Goal: Task Accomplishment & Management: Use online tool/utility

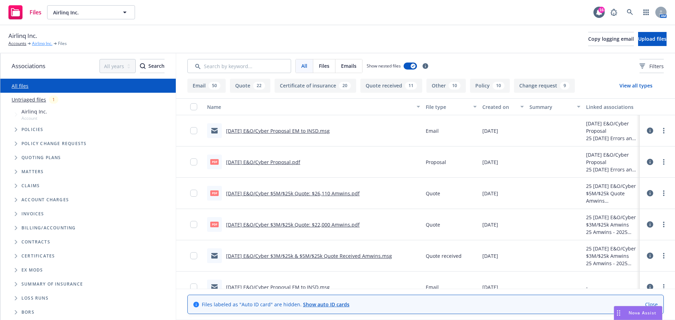
click at [46, 43] on link "Airlinq Inc." at bounding box center [42, 43] width 20 height 6
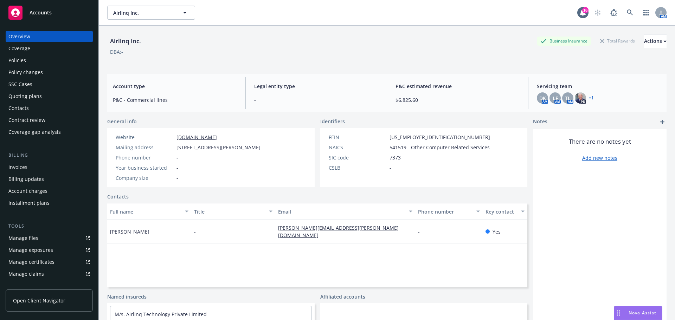
click at [42, 63] on div "Policies" at bounding box center [49, 60] width 82 height 11
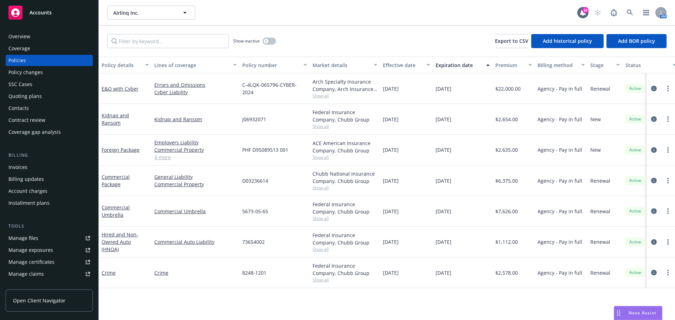
click at [38, 94] on div "Quoting plans" at bounding box center [24, 96] width 33 height 11
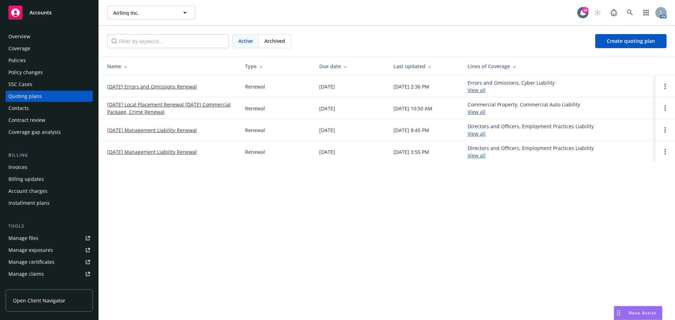
click at [181, 86] on link "09/08/25 Errors and Omissions Renewal" at bounding box center [152, 86] width 90 height 7
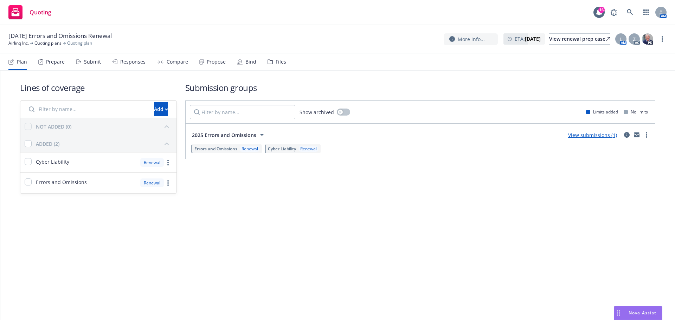
click at [88, 61] on div "Submit" at bounding box center [92, 62] width 17 height 6
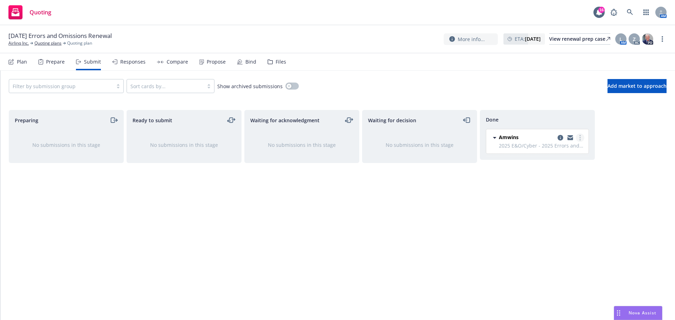
click at [581, 138] on link "more" at bounding box center [580, 138] width 8 height 8
click at [167, 61] on div "Compare" at bounding box center [177, 62] width 21 height 6
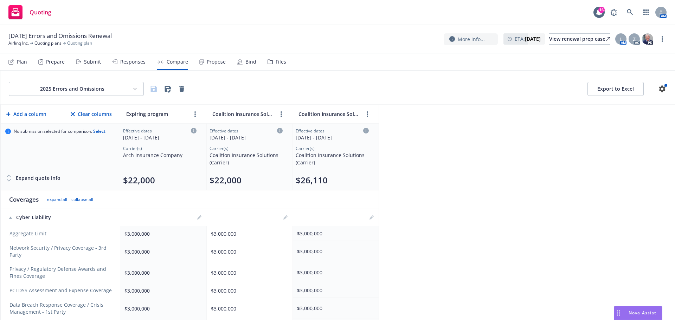
click at [133, 88] on html "Quoting 16 AM 09/08/25 Errors and Omissions Renewal Airlinq Inc. Quoting plans …" at bounding box center [337, 160] width 675 height 320
click at [128, 61] on html "Quoting 16 AM 09/08/25 Errors and Omissions Renewal Airlinq Inc. Quoting plans …" at bounding box center [337, 160] width 675 height 320
click at [127, 61] on div "Responses" at bounding box center [132, 62] width 25 height 6
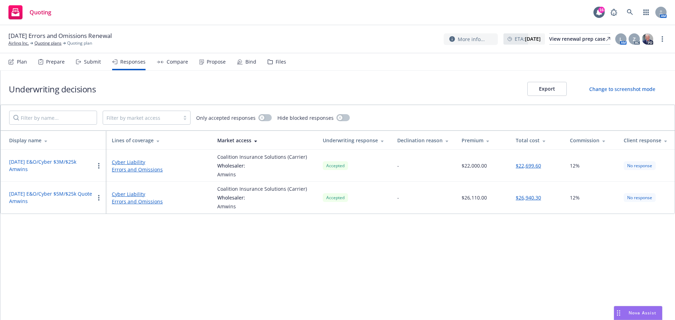
click at [524, 164] on button "$22,699.60" at bounding box center [528, 165] width 25 height 7
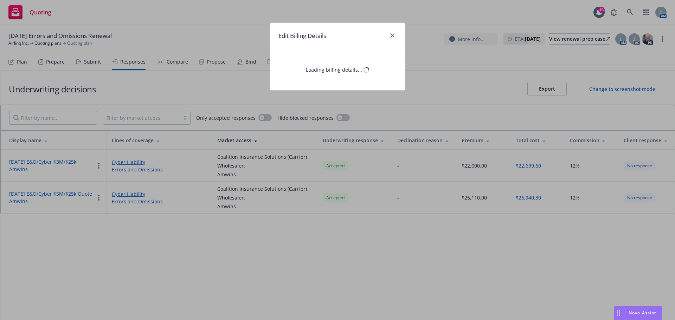
select select "CA"
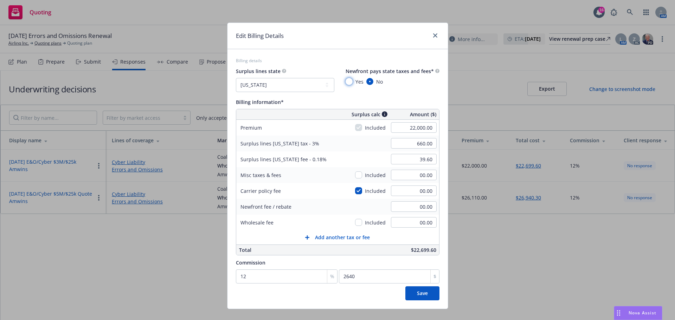
click at [347, 80] on input "Yes" at bounding box center [349, 81] width 7 height 7
radio input "true"
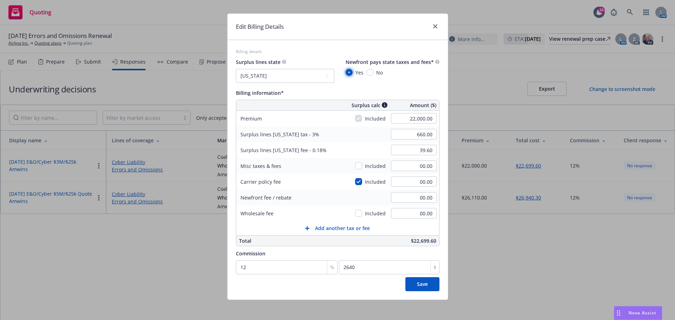
scroll to position [12, 0]
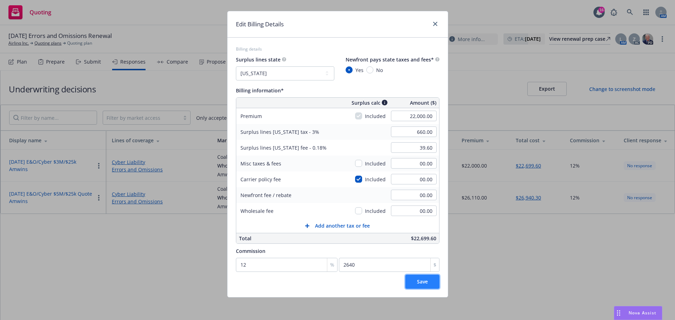
click at [429, 282] on button "Save" at bounding box center [422, 282] width 34 height 14
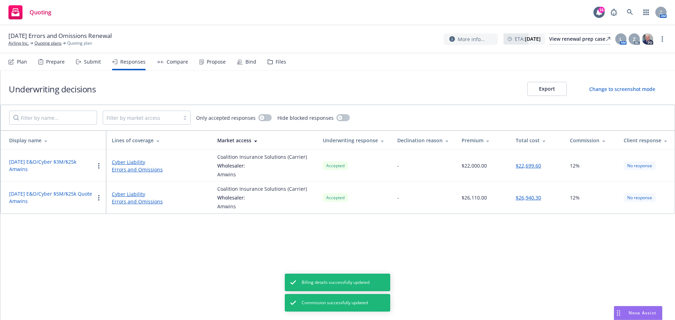
click at [526, 198] on button "$26,940.30" at bounding box center [528, 197] width 25 height 7
select select "CA"
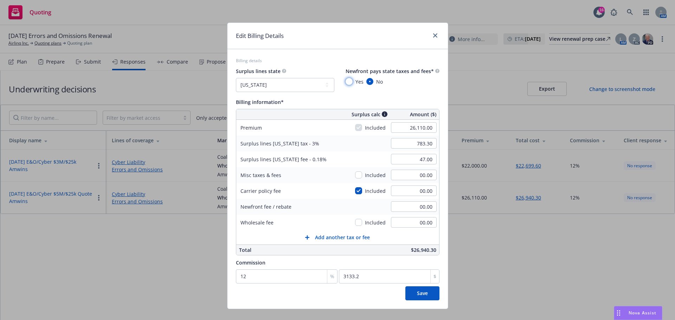
drag, startPoint x: 346, startPoint y: 81, endPoint x: 347, endPoint y: 90, distance: 9.2
click at [347, 83] on input "Yes" at bounding box center [349, 81] width 7 height 7
radio input "true"
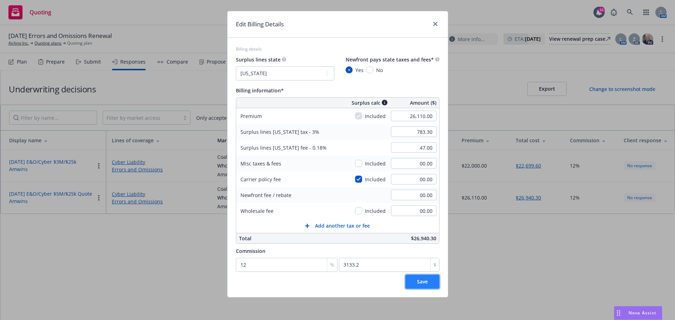
click at [422, 286] on button "Save" at bounding box center [422, 282] width 34 height 14
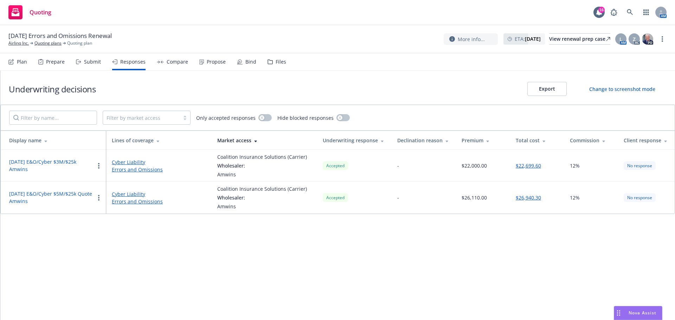
click at [529, 166] on button "$22,699.60" at bounding box center [528, 165] width 25 height 7
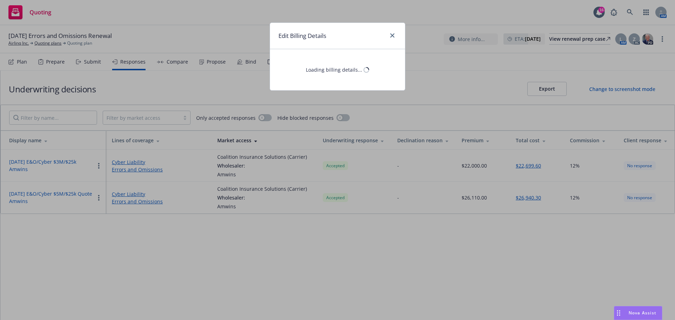
select select "CA"
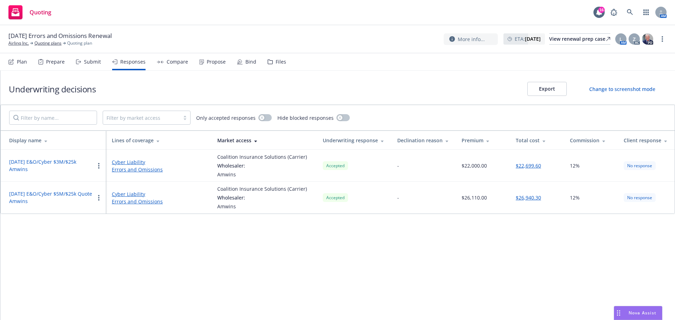
click at [91, 59] on div "Submit" at bounding box center [92, 62] width 17 height 6
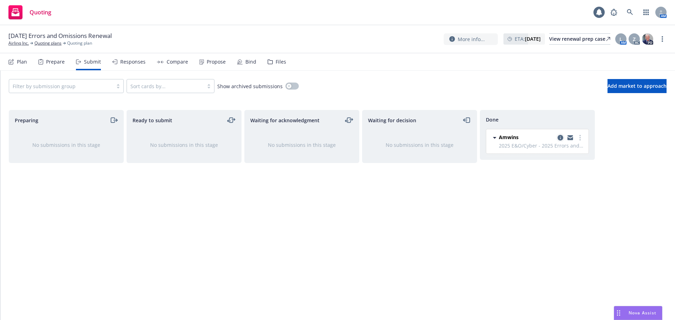
click at [563, 138] on icon "copy logging email" at bounding box center [561, 138] width 6 height 6
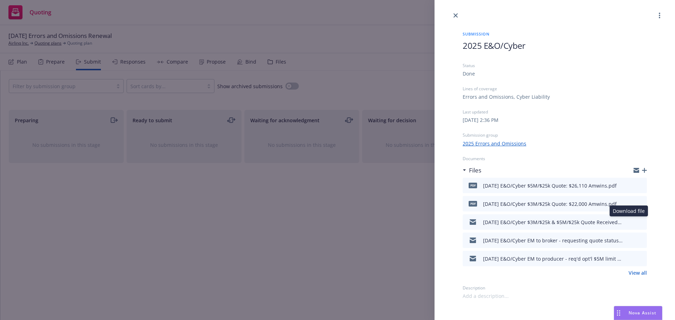
click at [630, 220] on icon "download file" at bounding box center [629, 222] width 6 height 6
click at [631, 221] on icon "download file" at bounding box center [629, 221] width 5 height 4
click at [629, 222] on icon "download file" at bounding box center [629, 221] width 5 height 4
click at [629, 223] on icon "download file" at bounding box center [629, 222] width 6 height 6
click at [558, 224] on div "9/8/2025 E&O/Cyber $3M/$25k & $5M/$25k Quote Received Amwins.msg" at bounding box center [553, 222] width 141 height 7
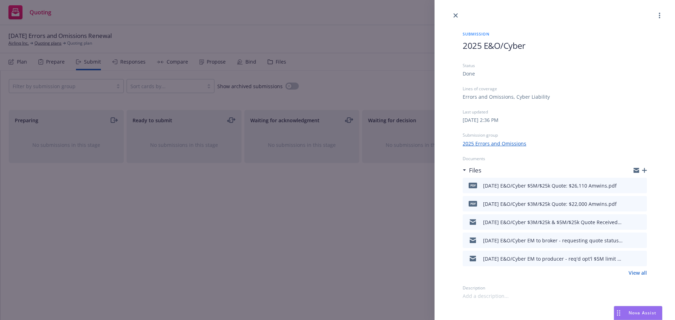
click at [631, 220] on icon "download file" at bounding box center [629, 222] width 6 height 6
click at [455, 16] on icon "close" at bounding box center [456, 15] width 4 height 4
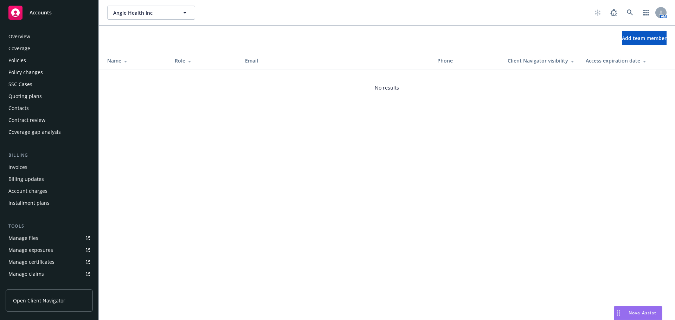
scroll to position [138, 0]
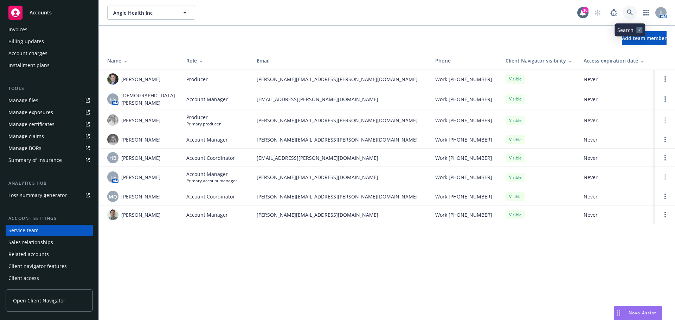
click at [628, 11] on icon at bounding box center [630, 12] width 6 height 6
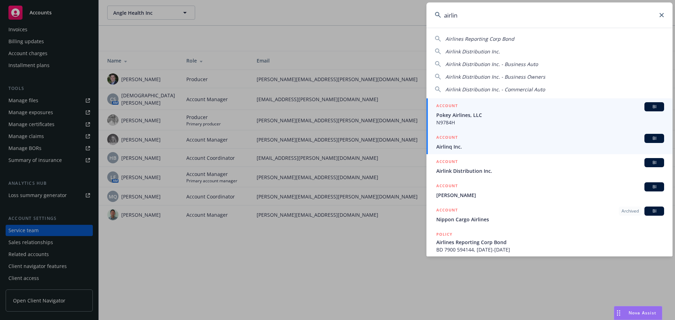
type input "airlin"
click at [443, 149] on span "Airlinq Inc." at bounding box center [550, 146] width 228 height 7
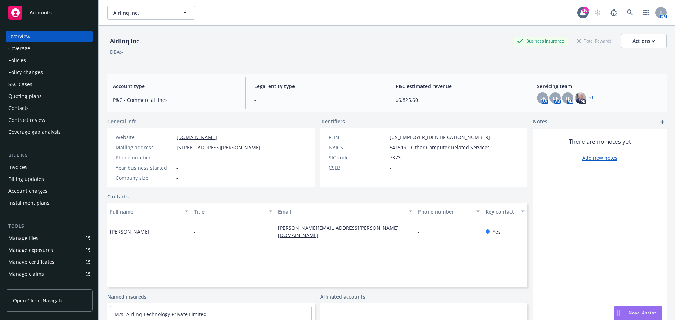
click at [27, 238] on div "Manage files" at bounding box center [23, 238] width 30 height 11
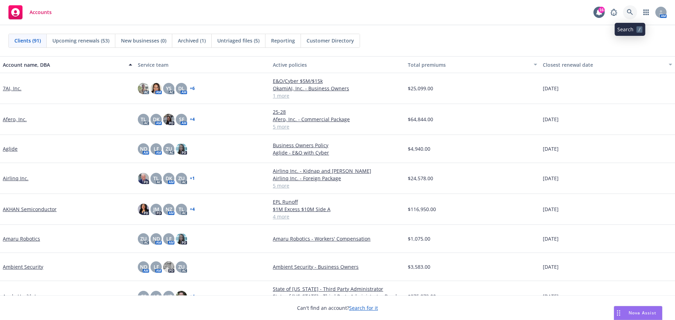
click at [630, 13] on icon at bounding box center [630, 12] width 6 height 6
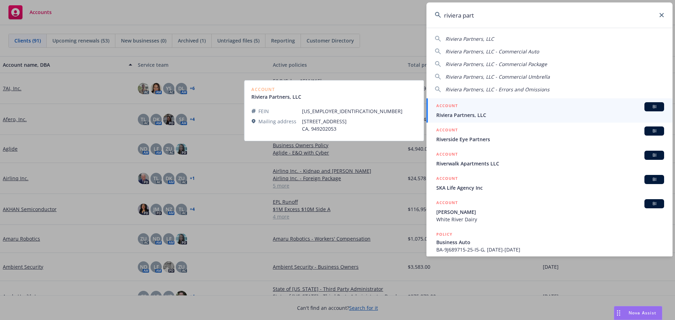
type input "riviera part"
click at [482, 119] on link "ACCOUNT BI Riviera Partners, LLC" at bounding box center [550, 110] width 246 height 24
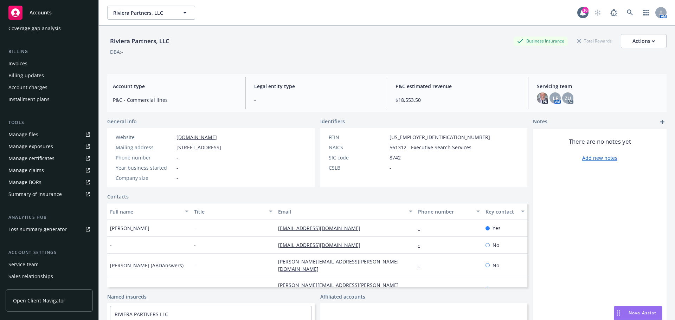
scroll to position [105, 0]
click at [31, 265] on div "Service team" at bounding box center [23, 262] width 30 height 11
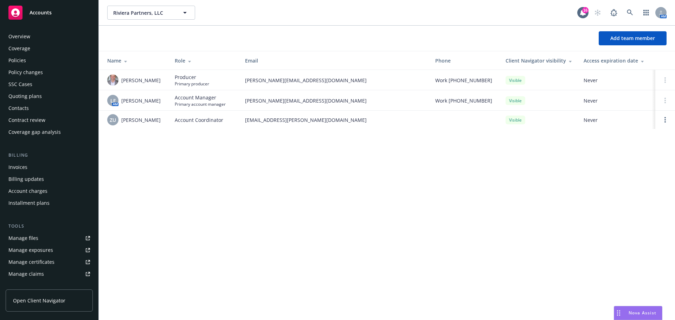
click at [36, 98] on div "Quoting plans" at bounding box center [24, 96] width 33 height 11
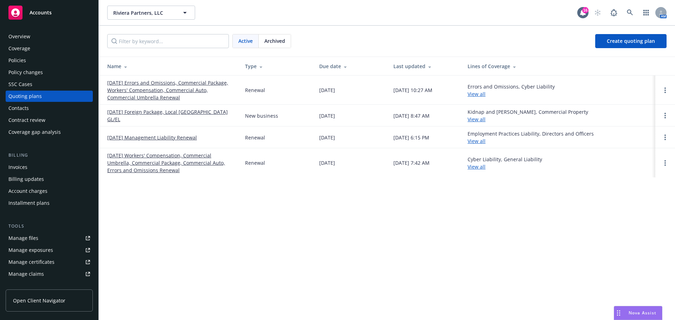
click at [154, 116] on link "8/1/2025 Foreign Package, Local UK GL/EL" at bounding box center [170, 115] width 127 height 15
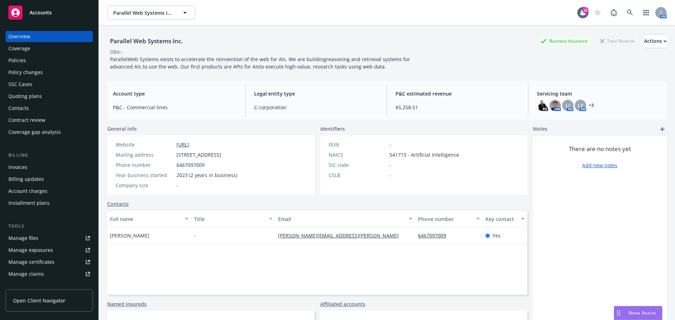
drag, startPoint x: 25, startPoint y: 59, endPoint x: 29, endPoint y: 60, distance: 4.6
click at [25, 59] on div "Policies" at bounding box center [17, 60] width 18 height 11
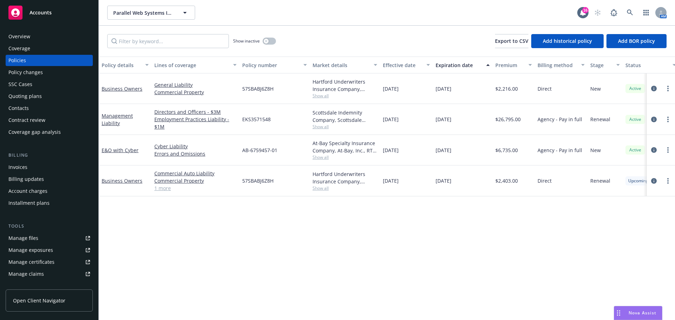
click at [29, 39] on div "Overview" at bounding box center [19, 36] width 22 height 11
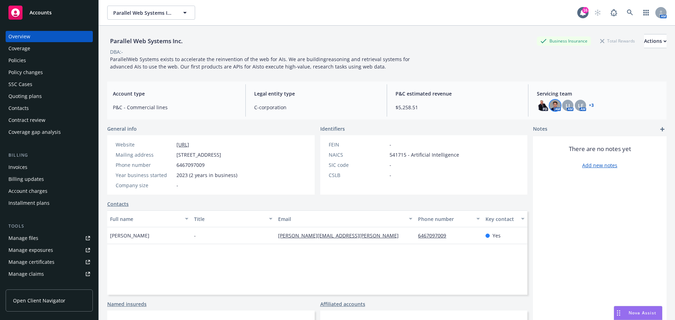
click at [550, 107] on img at bounding box center [555, 105] width 11 height 11
drag, startPoint x: 484, startPoint y: 61, endPoint x: 483, endPoint y: 72, distance: 10.9
click at [484, 62] on div "Parallel Web Systems Inc. Business Insurance Total Rewards Actions DBA: - Paral…" at bounding box center [386, 52] width 559 height 36
click at [27, 56] on div "Policies" at bounding box center [49, 60] width 82 height 11
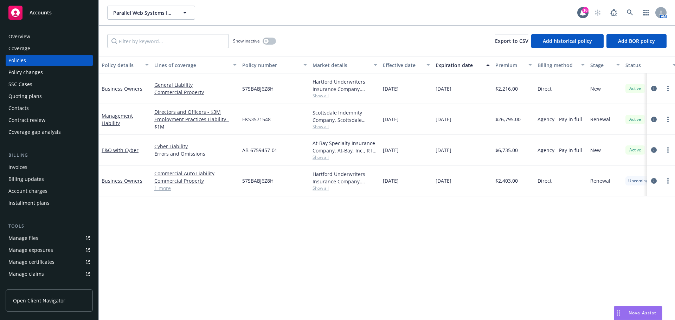
drag, startPoint x: 30, startPoint y: 97, endPoint x: 95, endPoint y: 94, distance: 65.2
click at [30, 97] on div "Quoting plans" at bounding box center [24, 96] width 33 height 11
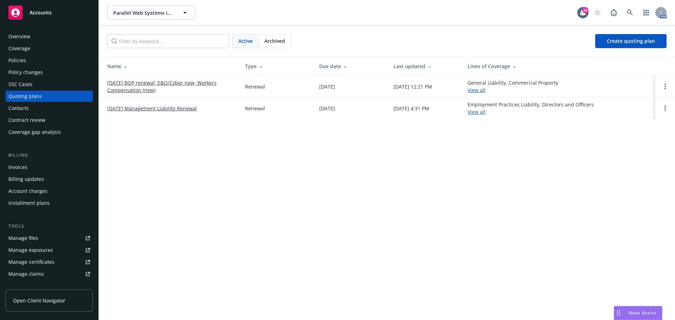
click at [159, 87] on link "08/19/25 BOP renewal; E&O/Cyber new; Workers Compensation (new)" at bounding box center [170, 86] width 127 height 15
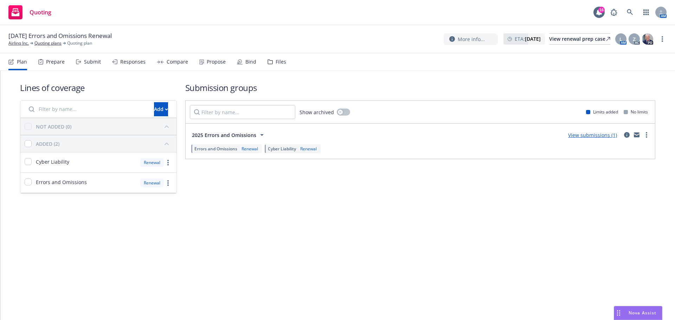
click at [94, 60] on div "Submit" at bounding box center [92, 62] width 17 height 6
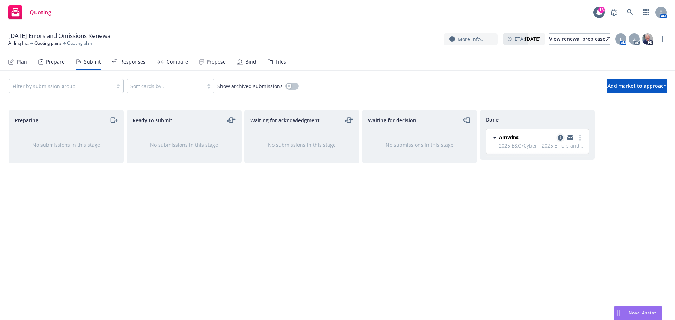
click at [562, 138] on icon "copy logging email" at bounding box center [561, 138] width 6 height 6
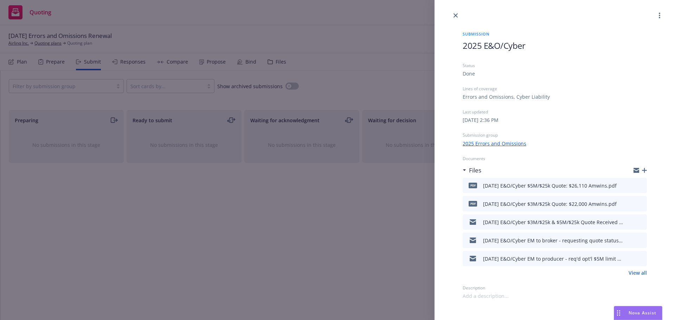
drag, startPoint x: 642, startPoint y: 184, endPoint x: 578, endPoint y: 181, distance: 63.7
click at [642, 184] on icon "preview file" at bounding box center [640, 185] width 6 height 5
click at [636, 310] on span "Nova Assist" at bounding box center [643, 313] width 28 height 6
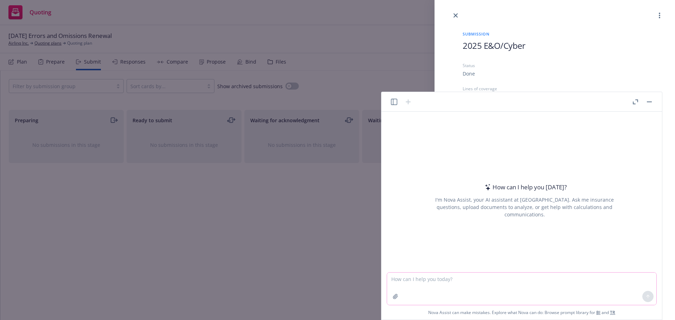
click at [446, 284] on textarea at bounding box center [521, 289] width 269 height 32
click at [442, 281] on textarea "with regards to E&O/Cber coverage - is contingent" at bounding box center [521, 289] width 269 height 32
click at [526, 282] on textarea "with regards to E&O/Cyber coverage - is contingent" at bounding box center [521, 289] width 269 height 32
type textarea "with regards to E&O/Cyber coverage - is contingent business interruption the sa…"
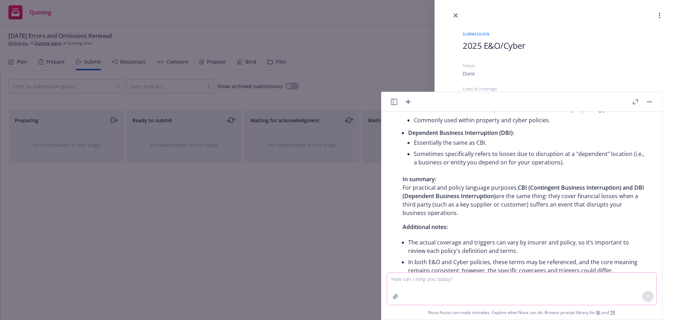
scroll to position [141, 0]
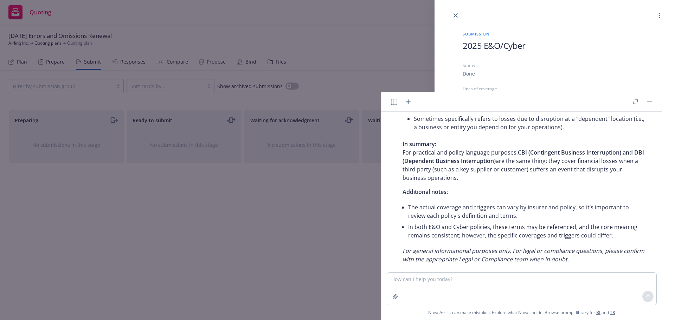
click at [248, 253] on div "Submission 2025 E&O/Cyber Status Done Lines of coverage Errors and Omissions, C…" at bounding box center [337, 160] width 675 height 320
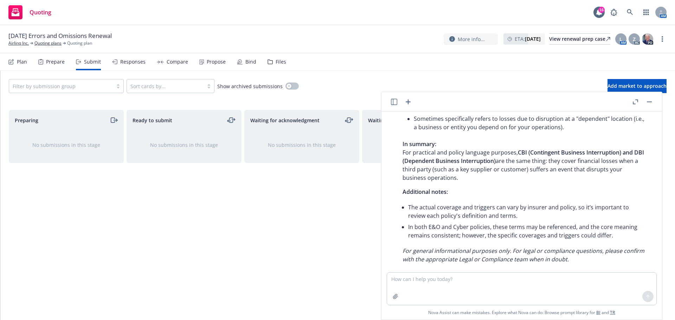
click at [650, 101] on button "button" at bounding box center [649, 102] width 8 height 8
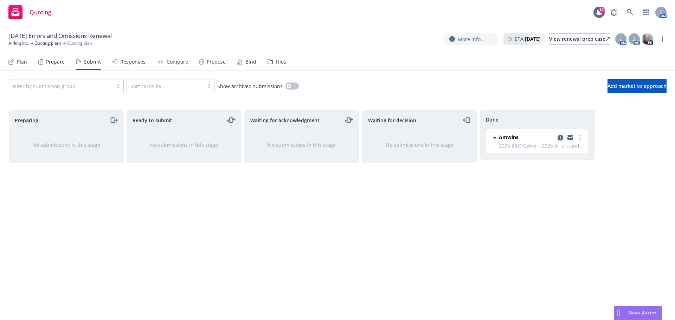
click at [560, 136] on icon "copy logging email" at bounding box center [561, 138] width 6 height 6
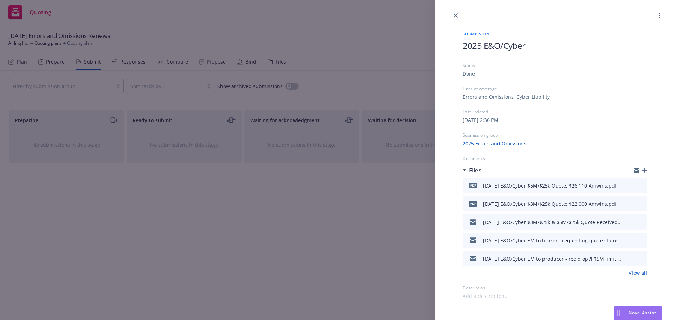
drag, startPoint x: 630, startPoint y: 223, endPoint x: 600, endPoint y: 207, distance: 33.7
click at [630, 223] on icon "download file" at bounding box center [629, 222] width 6 height 6
drag, startPoint x: 641, startPoint y: 313, endPoint x: 637, endPoint y: 313, distance: 3.9
click at [641, 312] on span "Nova Assist" at bounding box center [643, 313] width 28 height 6
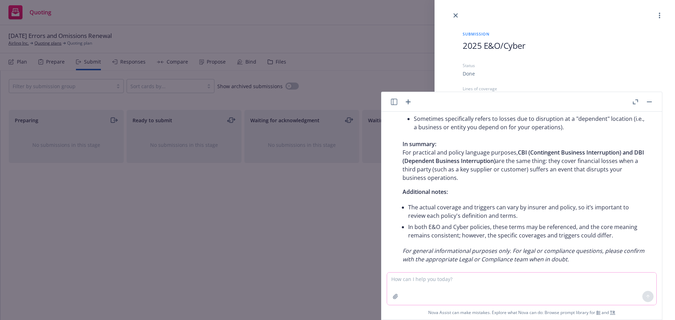
click at [413, 282] on textarea at bounding box center [521, 289] width 269 height 32
type textarea "what is rolling notice clause for claims handling and reporting"
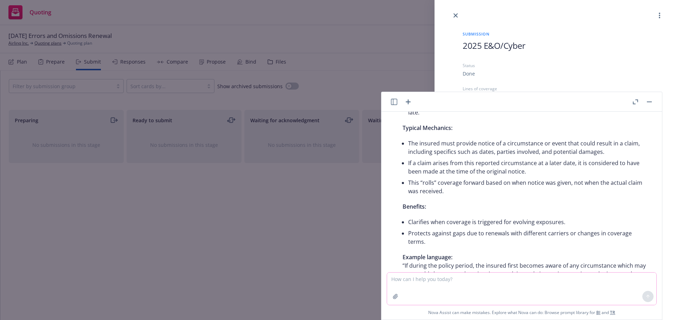
scroll to position [440, 0]
click at [648, 100] on button "button" at bounding box center [649, 102] width 8 height 8
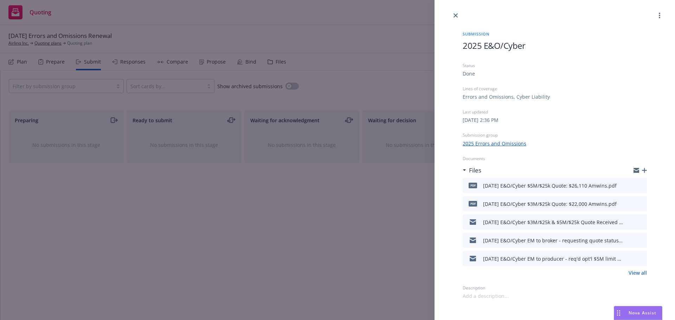
click at [199, 302] on div "Submission 2025 E&O/Cyber Status Done Lines of coverage Errors and Omissions, C…" at bounding box center [337, 160] width 675 height 320
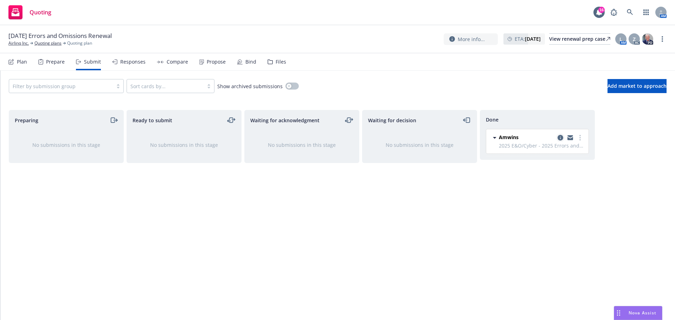
click at [561, 139] on icon "copy logging email" at bounding box center [561, 138] width 6 height 6
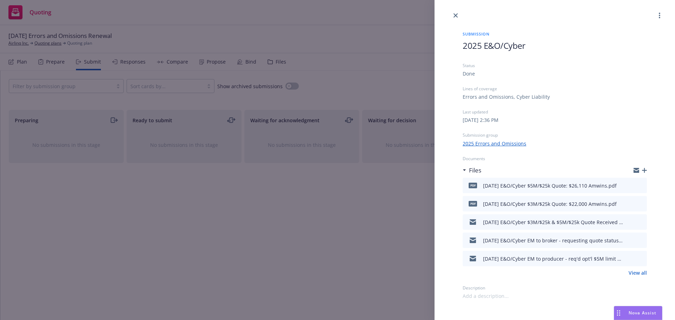
click at [627, 183] on icon "download file" at bounding box center [629, 185] width 6 height 6
click at [455, 14] on icon "close" at bounding box center [456, 15] width 4 height 4
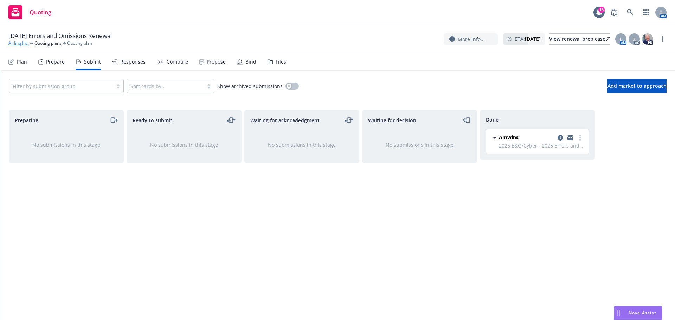
click at [16, 41] on link "Airlinq Inc." at bounding box center [18, 43] width 20 height 6
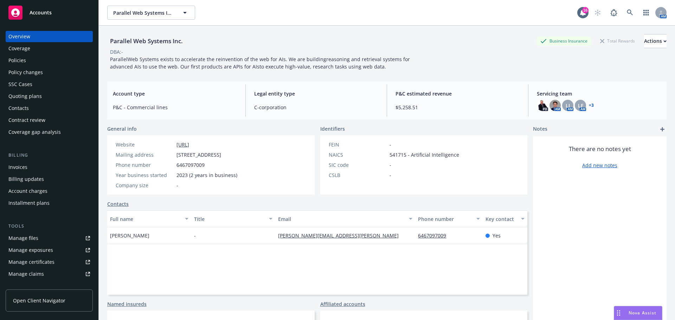
click at [26, 57] on div "Policies" at bounding box center [49, 60] width 82 height 11
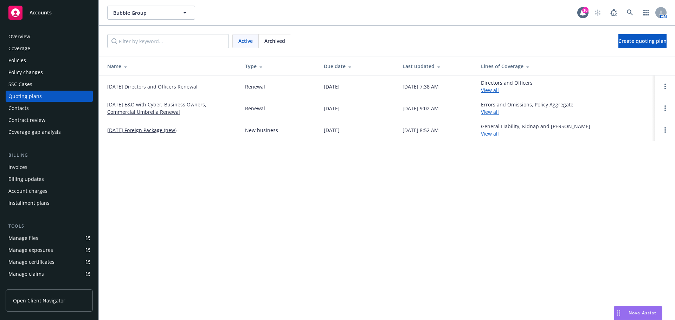
click at [142, 105] on link "[DATE] E&O with Cyber, Business Owners, Commercial Umbrella Renewal" at bounding box center [170, 108] width 127 height 15
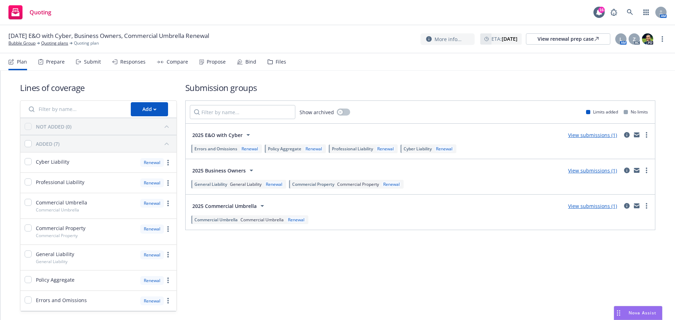
click at [97, 61] on div "Submit" at bounding box center [92, 62] width 17 height 6
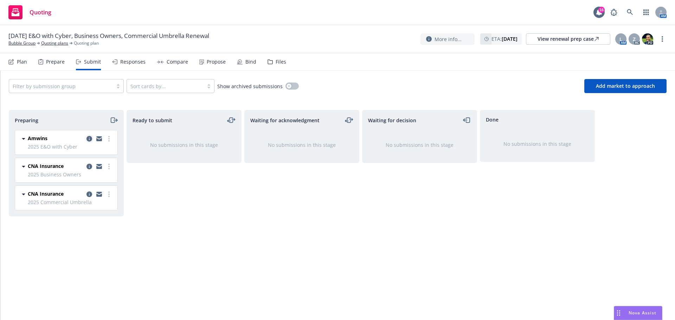
click at [90, 136] on icon "copy logging email" at bounding box center [90, 139] width 6 height 6
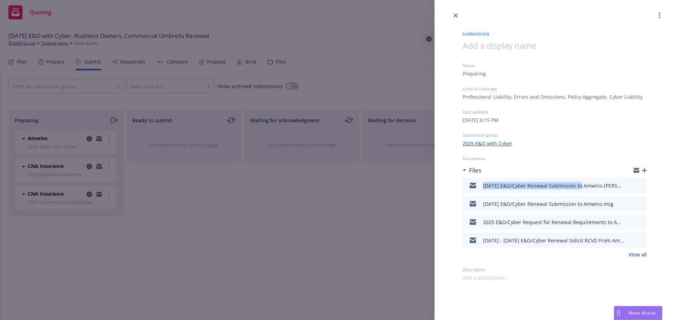
drag, startPoint x: 483, startPoint y: 185, endPoint x: 581, endPoint y: 188, distance: 98.2
click at [581, 188] on div "9/27/2025 E&O/Cyber Renewal Submission to Amwins-Matt Creedon is UW.msg" at bounding box center [545, 185] width 158 height 15
copy div "9/27/2025 E&O/Cyber Renewal Submission"
click at [646, 171] on icon "button" at bounding box center [644, 170] width 5 height 5
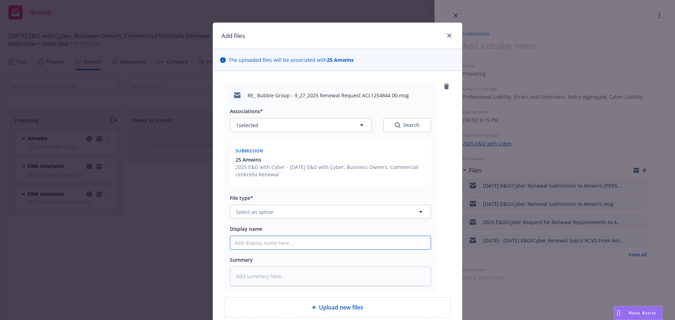
click at [249, 242] on input "Display name" at bounding box center [330, 242] width 200 height 13
paste input "9/27/2025 E&O/Cyber Renewal Submission"
type textarea "x"
type input "9/27/2025 E&O/Cyber Renewal Submission"
type textarea "x"
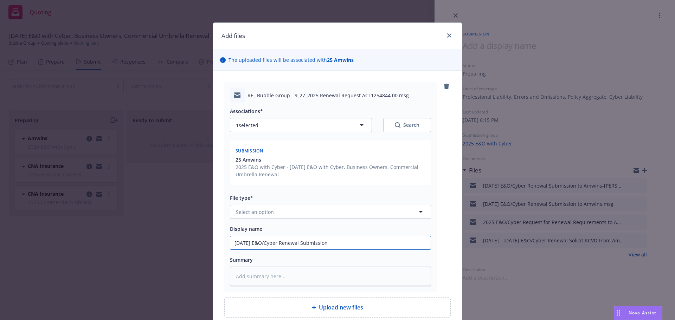
type input "9/27/2025 E&O/Cyber Renewal Submission"
type textarea "x"
type input "9/27/2025 E&O/Cyber Renewal Submission f"
type textarea "x"
type input "9/27/2025 E&O/Cyber Renewal Submission f/"
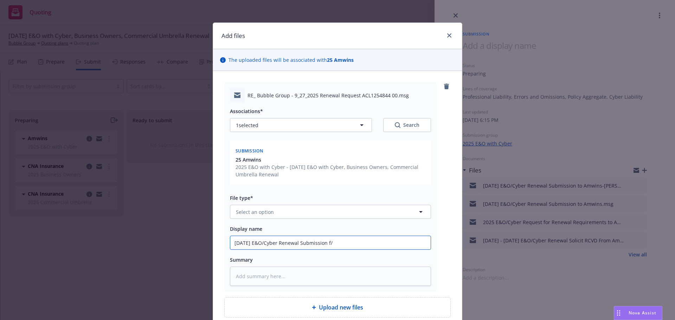
type textarea "x"
type input "9/27/2025 E&O/Cyber Renewal Submission f/u"
type textarea "x"
type input "9/27/2025 E&O/Cyber Renewal Submission f/u"
type textarea "x"
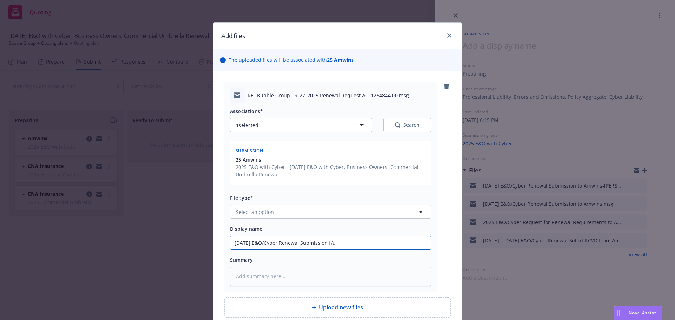
type input "9/27/2025 E&O/Cyber Renewal Submission f/u f"
type textarea "x"
type input "9/27/2025 E&O/Cyber Renewal Submission f/u fo"
type textarea "x"
type input "9/27/2025 E&O/Cyber Renewal Submission f/u for"
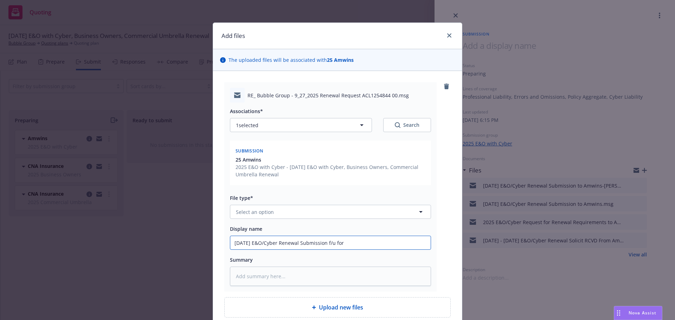
type textarea "x"
type input "9/27/2025 E&O/Cyber Renewal Submission f/u for"
type textarea "x"
type input "9/27/2025 E&O/Cyber Renewal Submission f/u for q"
type textarea "x"
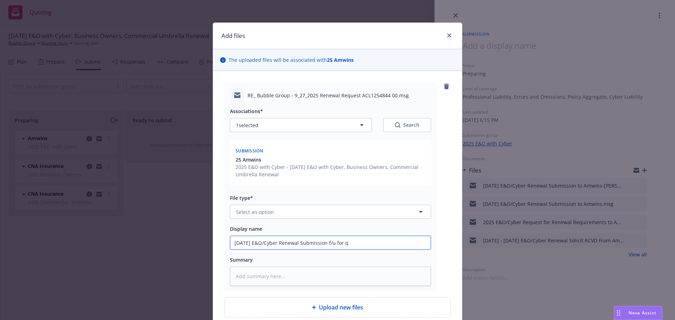
type input "9/27/2025 E&O/Cyber Renewal Submission f/u for qu"
type textarea "x"
type input "9/27/2025 E&O/Cyber Renewal Submission f/u for quo"
type textarea "x"
type input "9/27/2025 E&O/Cyber Renewal Submission f/u for quot"
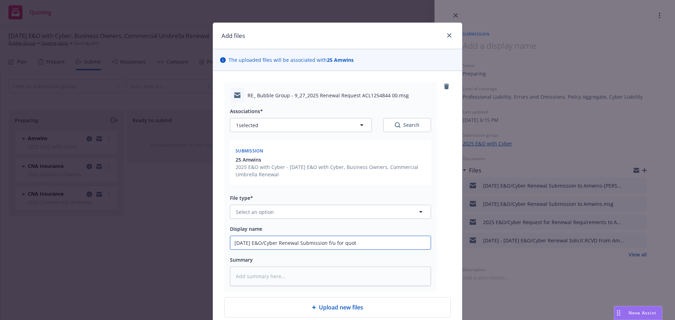
type textarea "x"
type input "9/27/2025 E&O/Cyber Renewal Submission f/u for quote"
click at [265, 212] on span "Select an option" at bounding box center [255, 212] width 38 height 7
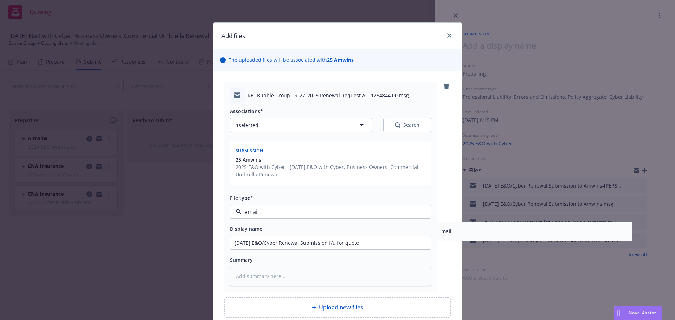
type input "email"
click at [452, 228] on div "Email" at bounding box center [532, 231] width 192 height 10
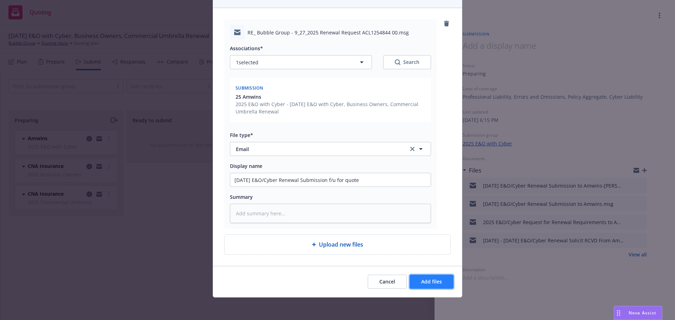
click at [423, 279] on span "Add files" at bounding box center [431, 282] width 21 height 7
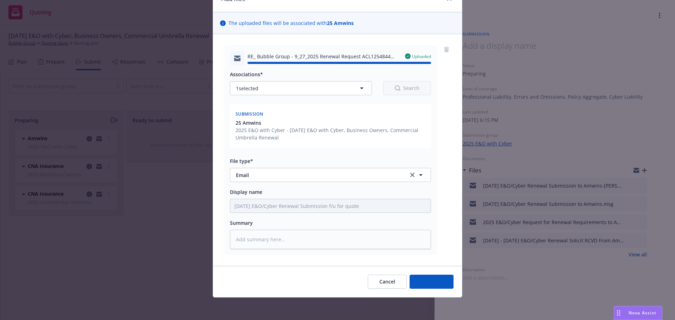
type textarea "x"
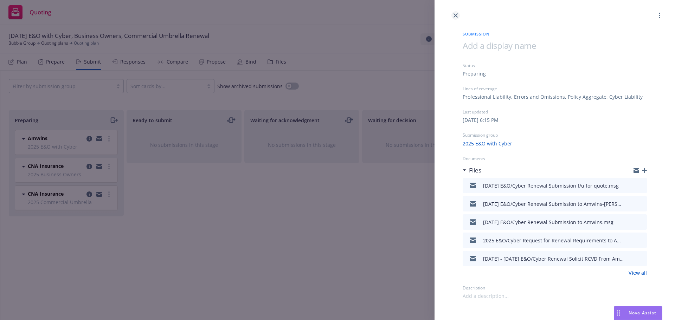
click at [453, 14] on link "close" at bounding box center [456, 15] width 8 height 8
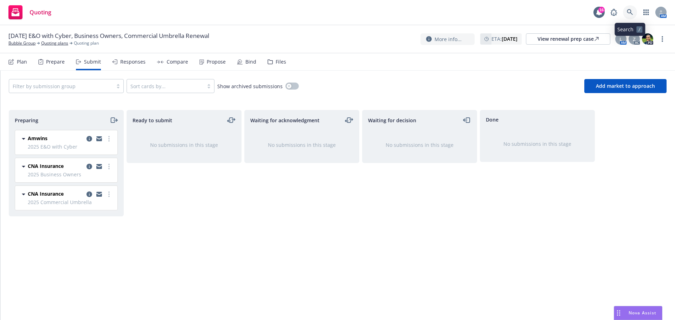
click at [631, 10] on icon at bounding box center [630, 12] width 6 height 6
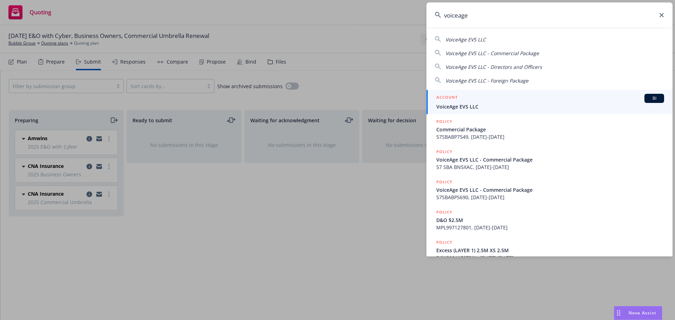
type input "voiceage"
click at [466, 103] on span "VoiceAge EVS LLC" at bounding box center [550, 106] width 228 height 7
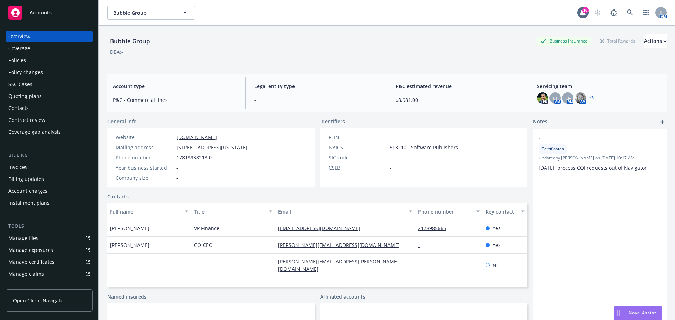
click at [26, 56] on div "Policies" at bounding box center [49, 60] width 82 height 11
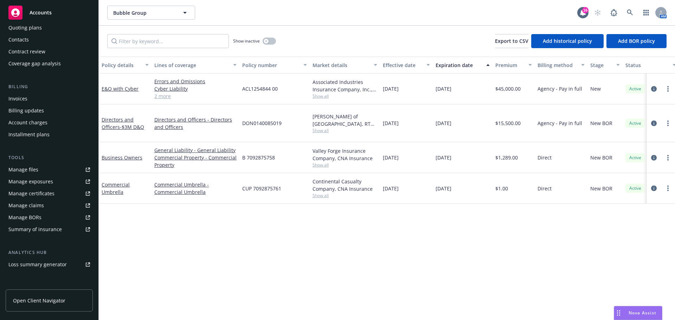
scroll to position [138, 0]
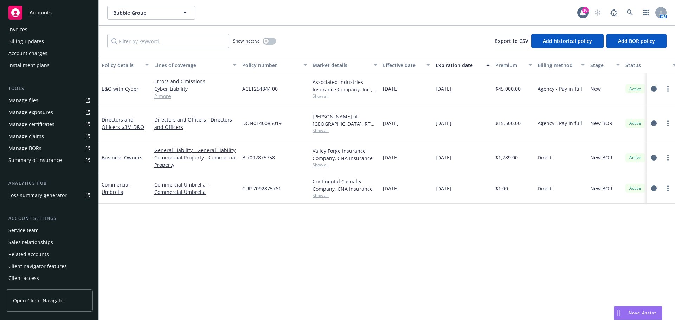
drag, startPoint x: 35, startPoint y: 229, endPoint x: 74, endPoint y: 220, distance: 39.7
click at [35, 229] on div "Service team" at bounding box center [23, 230] width 30 height 11
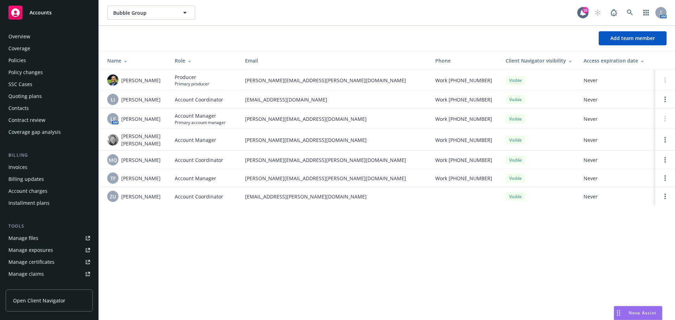
drag, startPoint x: 44, startPoint y: 61, endPoint x: 42, endPoint y: 65, distance: 4.6
click at [44, 61] on div "Policies" at bounding box center [49, 60] width 82 height 11
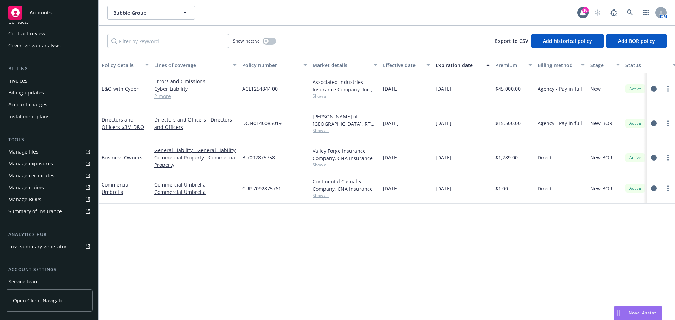
scroll to position [138, 0]
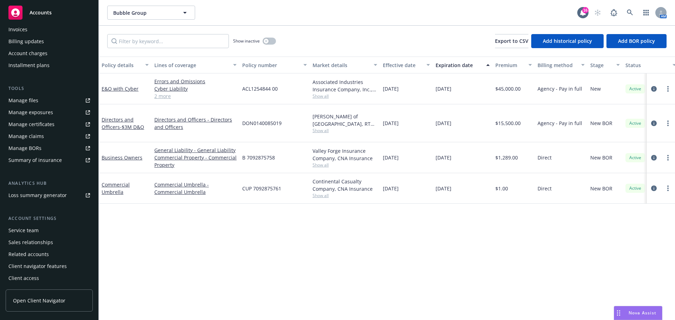
click at [29, 229] on div "Service team" at bounding box center [23, 230] width 30 height 11
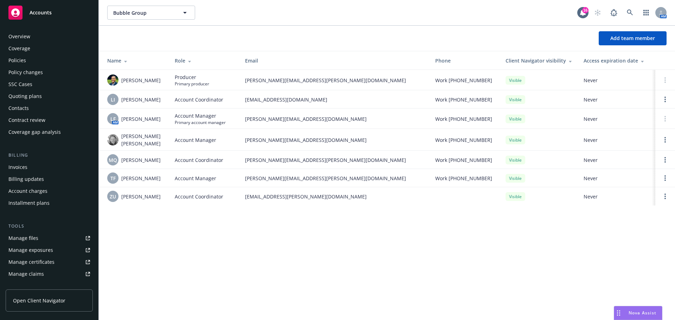
click at [50, 93] on div "Quoting plans" at bounding box center [49, 96] width 82 height 11
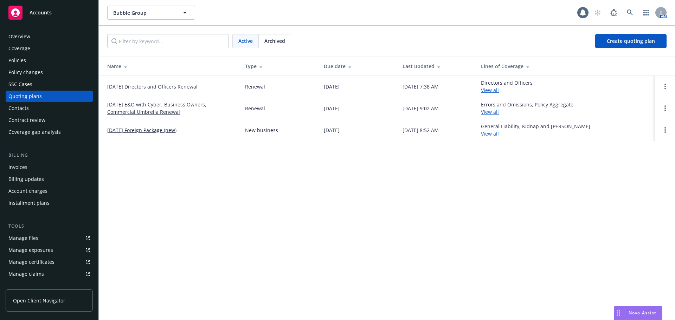
click at [148, 105] on link "[DATE] E&O with Cyber, Business Owners, Commercial Umbrella Renewal" at bounding box center [170, 108] width 127 height 15
